Goal: Task Accomplishment & Management: Use online tool/utility

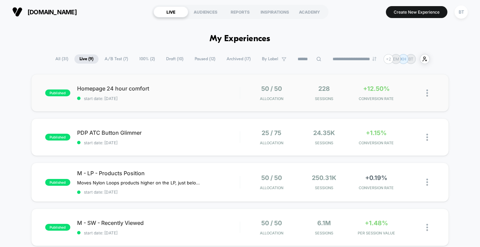
click at [428, 92] on img at bounding box center [428, 92] width 2 height 7
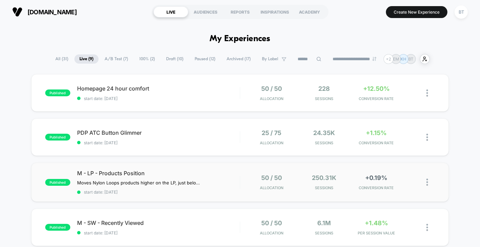
scroll to position [33, 0]
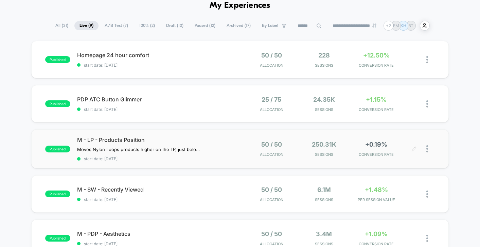
click at [429, 148] on div at bounding box center [431, 149] width 9 height 16
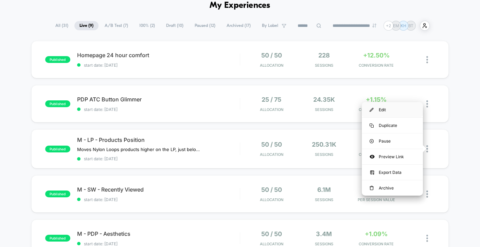
click at [403, 113] on div "Edit" at bounding box center [392, 109] width 61 height 15
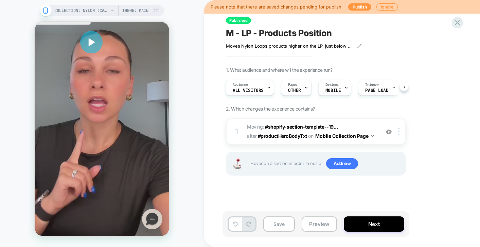
scroll to position [1588, 0]
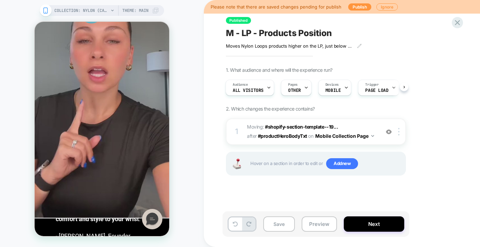
click at [458, 122] on div "1. What audience and where will the experience run? Audience All Visitors Pages…" at bounding box center [350, 129] width 248 height 125
